Goal: Information Seeking & Learning: Learn about a topic

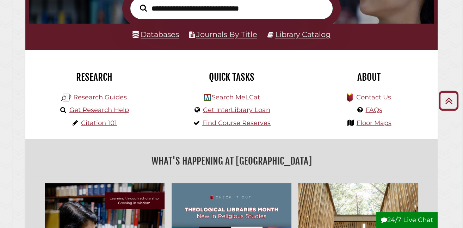
scroll to position [119, 0]
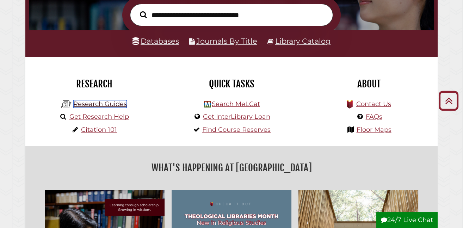
click at [88, 104] on link "Research Guides" at bounding box center [100, 104] width 54 height 8
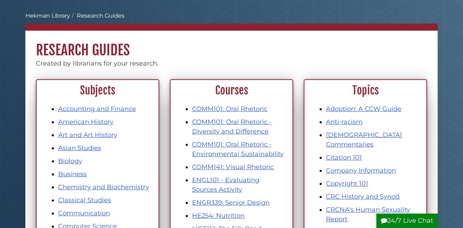
scroll to position [29, 0]
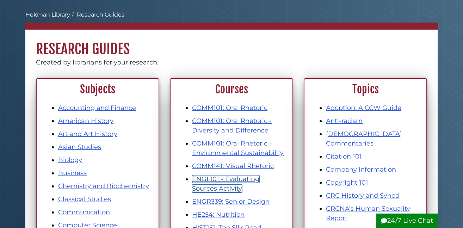
click at [223, 179] on link "ENGL101 - Evaluating Sources Activity" at bounding box center [225, 183] width 67 height 17
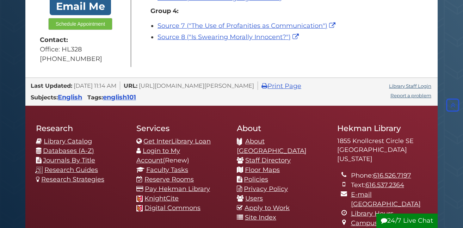
scroll to position [276, 0]
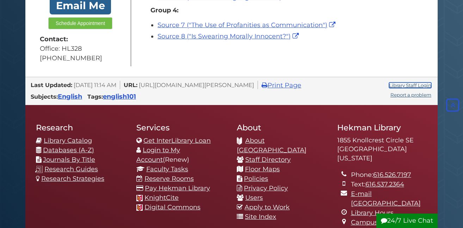
click at [418, 83] on link "Library Staff Login" at bounding box center [410, 85] width 42 height 6
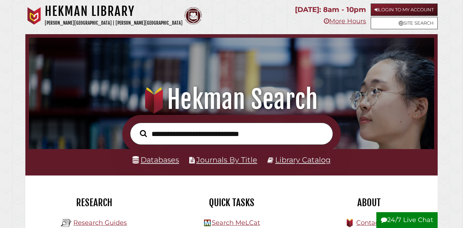
scroll to position [134, 402]
click at [111, 222] on link "Research Guides" at bounding box center [100, 223] width 54 height 8
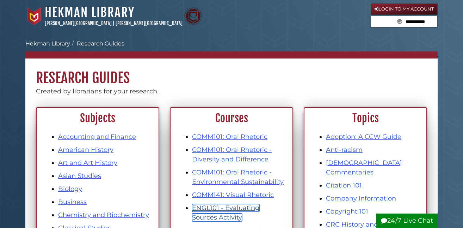
click at [224, 207] on link "ENGL101 - Evaluating Sources Activity" at bounding box center [225, 212] width 67 height 17
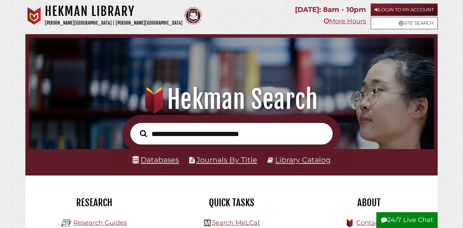
scroll to position [134, 402]
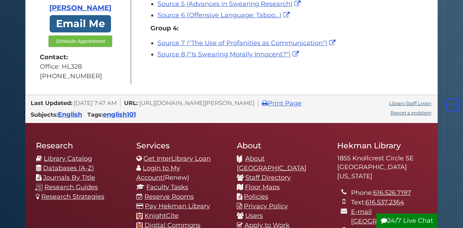
scroll to position [261, 0]
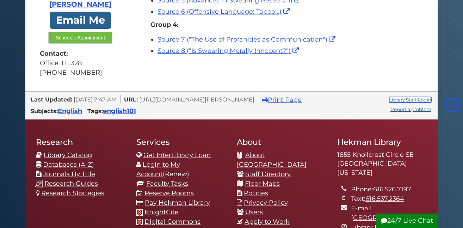
click at [422, 100] on link "Library Staff Login" at bounding box center [410, 100] width 42 height 6
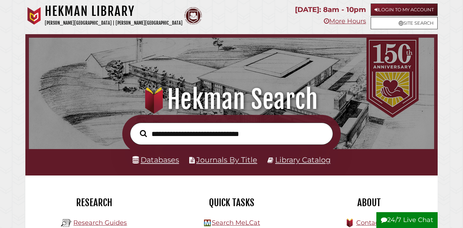
scroll to position [134, 402]
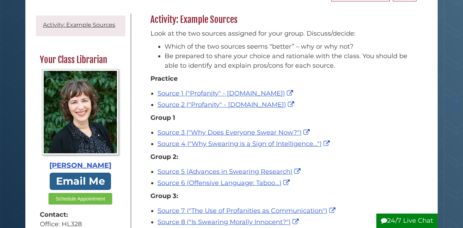
scroll to position [91, 0]
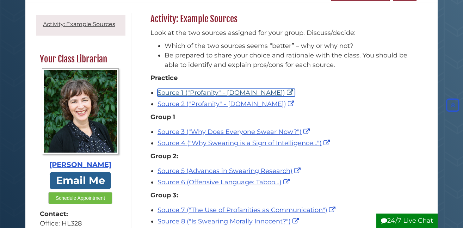
click at [208, 93] on link "Source 1 ("Profanity" - [DOMAIN_NAME])" at bounding box center [226, 93] width 137 height 8
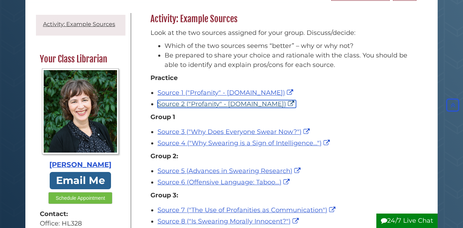
click at [247, 100] on link "Source 2 ("Profanity" - [DOMAIN_NAME])" at bounding box center [227, 104] width 139 height 8
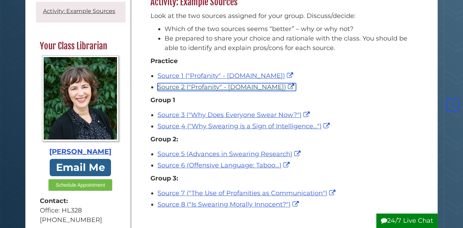
scroll to position [109, 0]
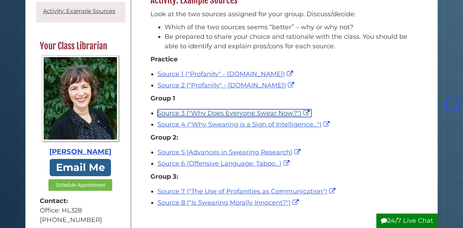
click at [223, 115] on link "Source 3 ("Why Does Everyone Swear Now?")" at bounding box center [235, 113] width 154 height 8
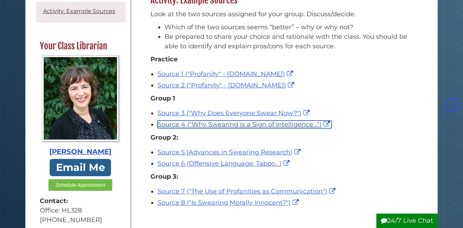
click at [199, 122] on link "Source 4 ("Why Swearing is a Sign of Intelligence...")" at bounding box center [245, 125] width 174 height 8
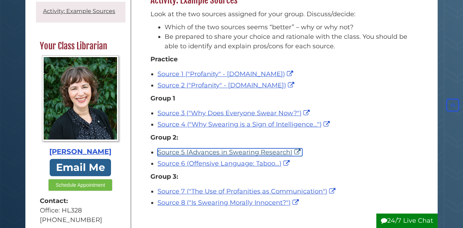
click at [222, 152] on link "Source 5 (Advances in Swearing Research)" at bounding box center [230, 152] width 145 height 8
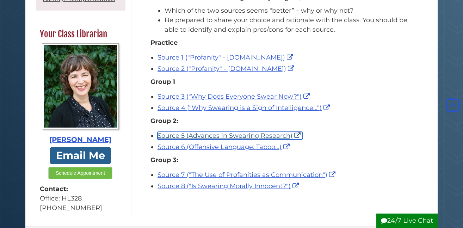
scroll to position [128, 0]
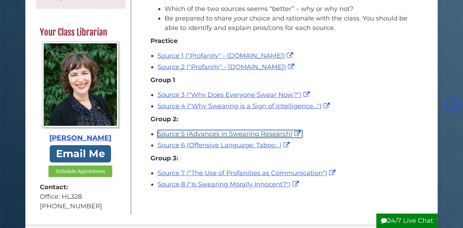
click at [228, 132] on link "Source 5 (Advances in Swearing Research)" at bounding box center [230, 134] width 145 height 8
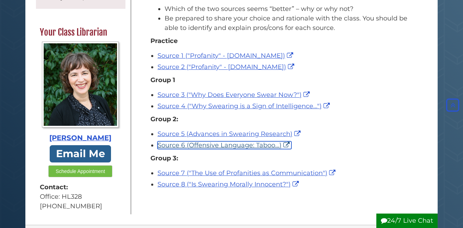
click at [216, 146] on link "Source 6 (Offensive Language: Taboo...)" at bounding box center [225, 145] width 134 height 8
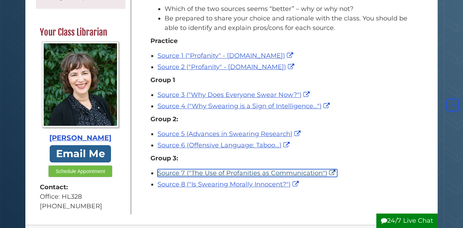
click at [211, 170] on link "Source 7 ("The Use of Profanities as Communication")" at bounding box center [248, 173] width 180 height 8
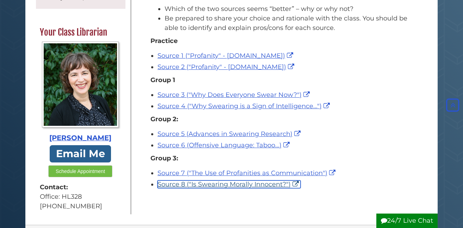
click at [212, 183] on link "Source 8 ("Is Swearing Morally Innocent?")" at bounding box center [229, 184] width 143 height 8
